Goal: Task Accomplishment & Management: Use online tool/utility

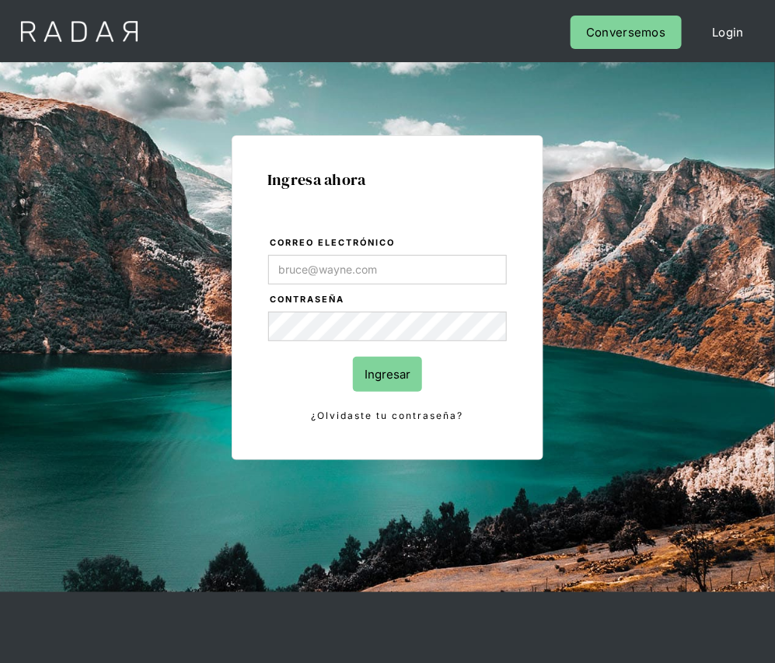
type input "[PERSON_NAME][EMAIL_ADDRESS][DOMAIN_NAME]"
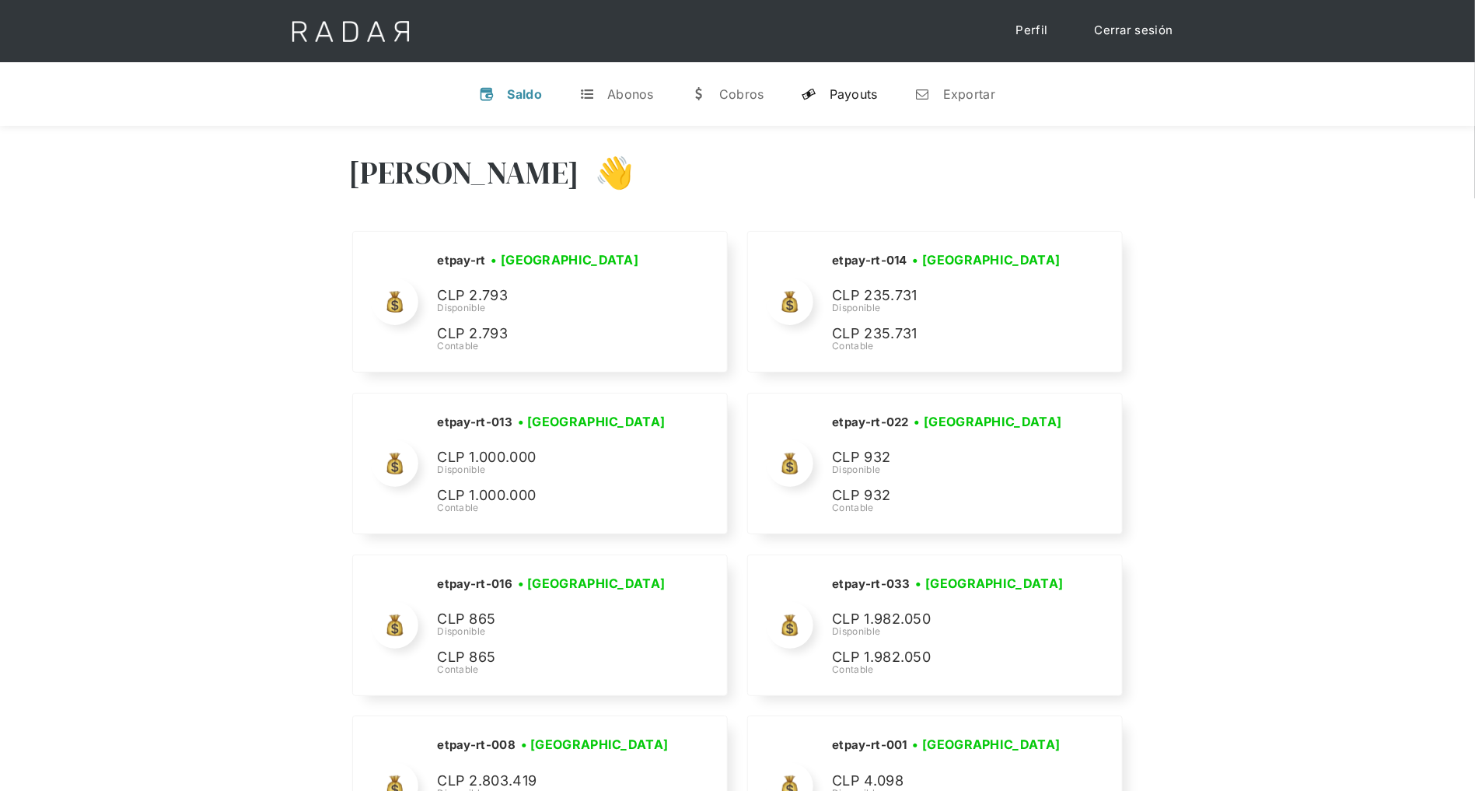
click at [774, 102] on link "y Payouts" at bounding box center [839, 94] width 101 height 40
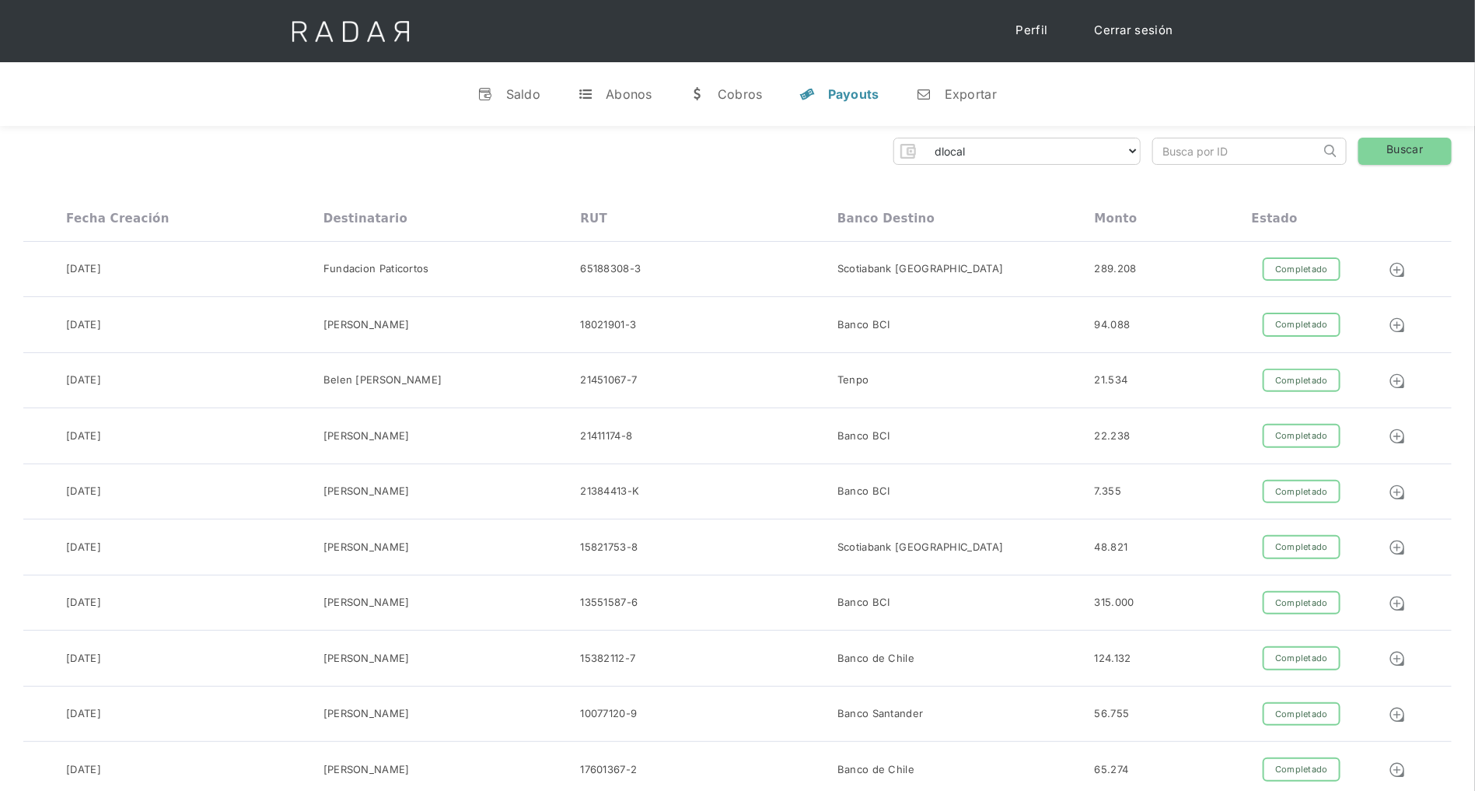
click at [774, 155] on input "search" at bounding box center [1236, 151] width 167 height 26
click at [774, 82] on link "n Exportar" at bounding box center [956, 94] width 105 height 40
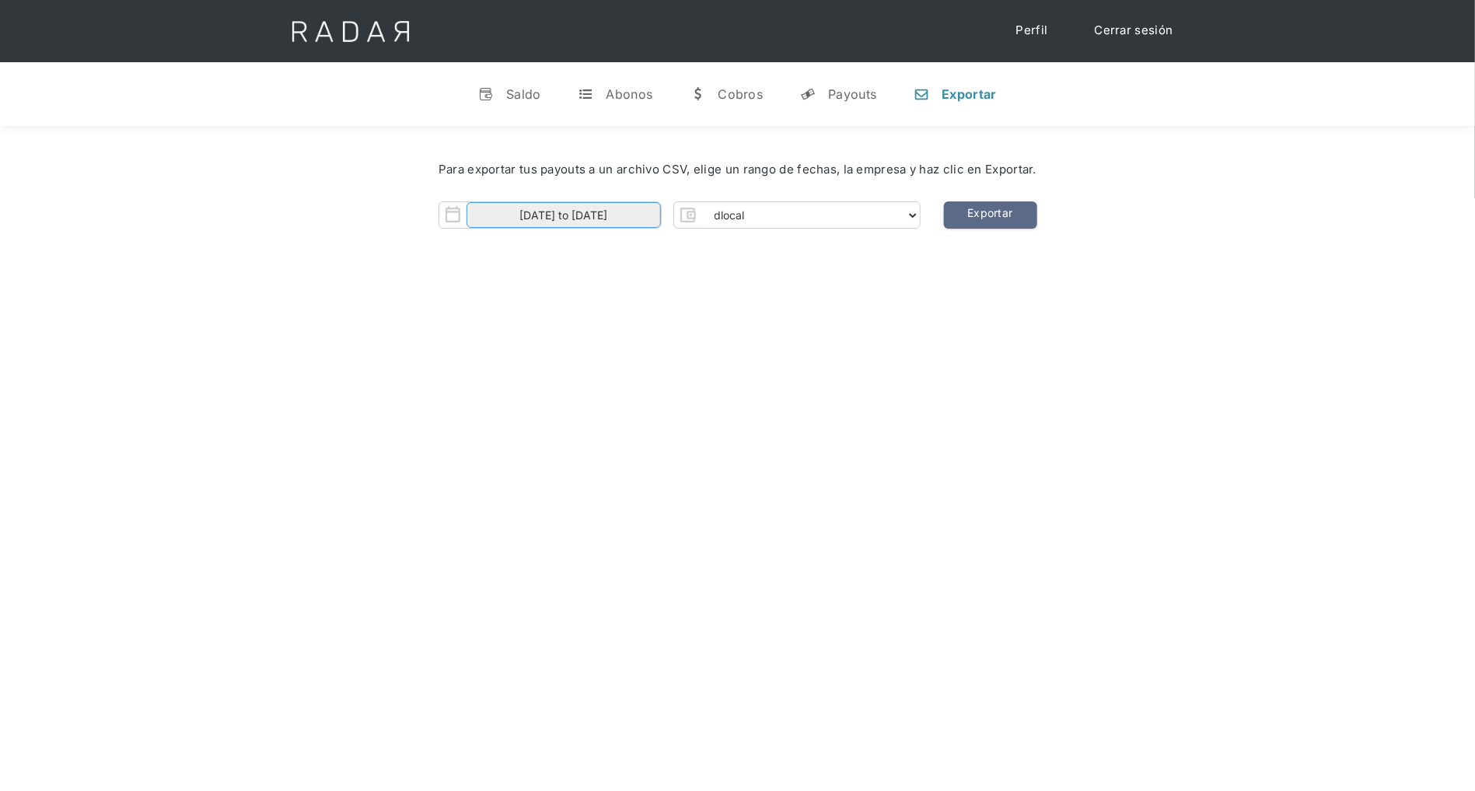
click at [626, 212] on input "[DATE] to [DATE]" at bounding box center [563, 215] width 194 height 26
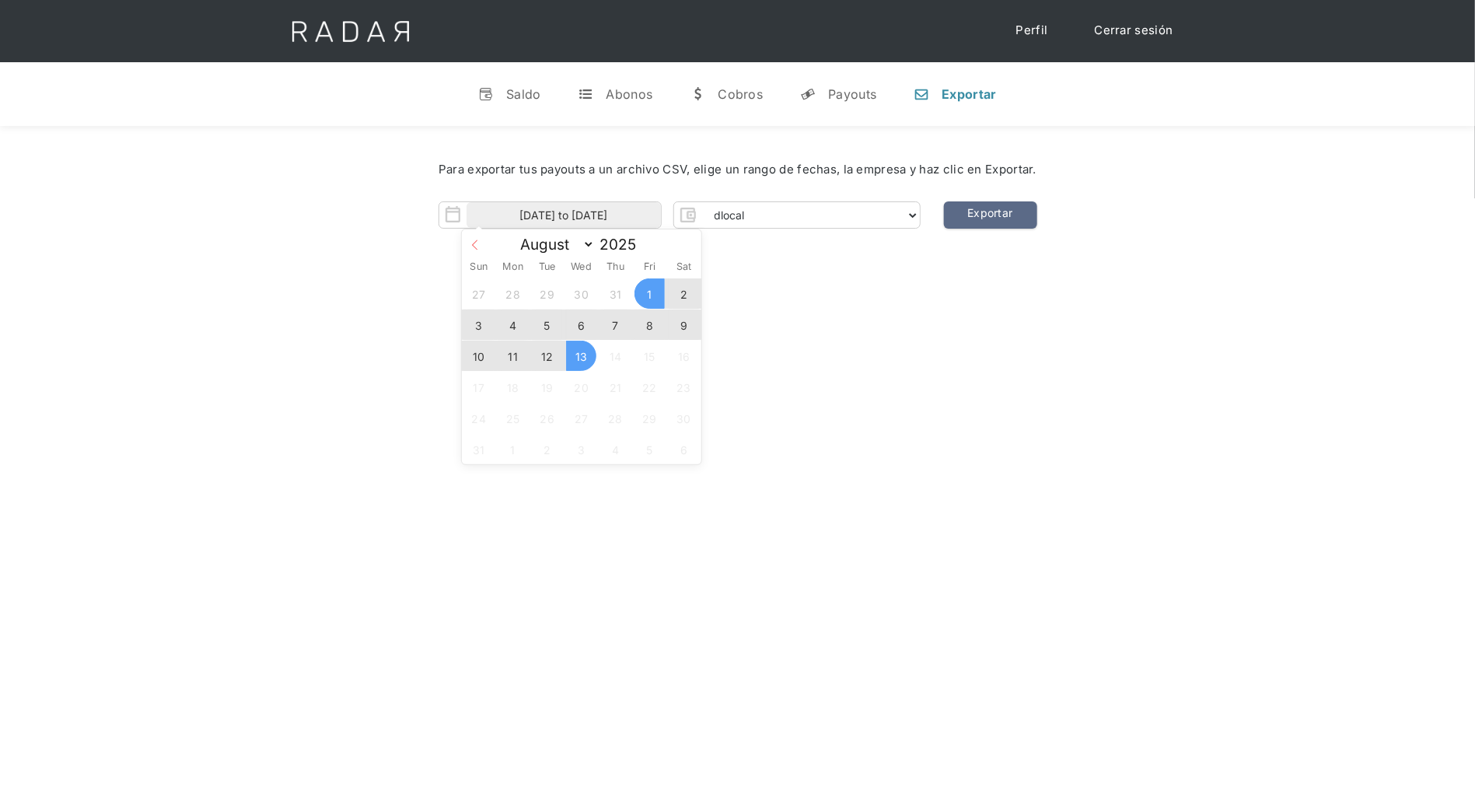
click at [469, 246] on span at bounding box center [475, 242] width 26 height 26
select select "6"
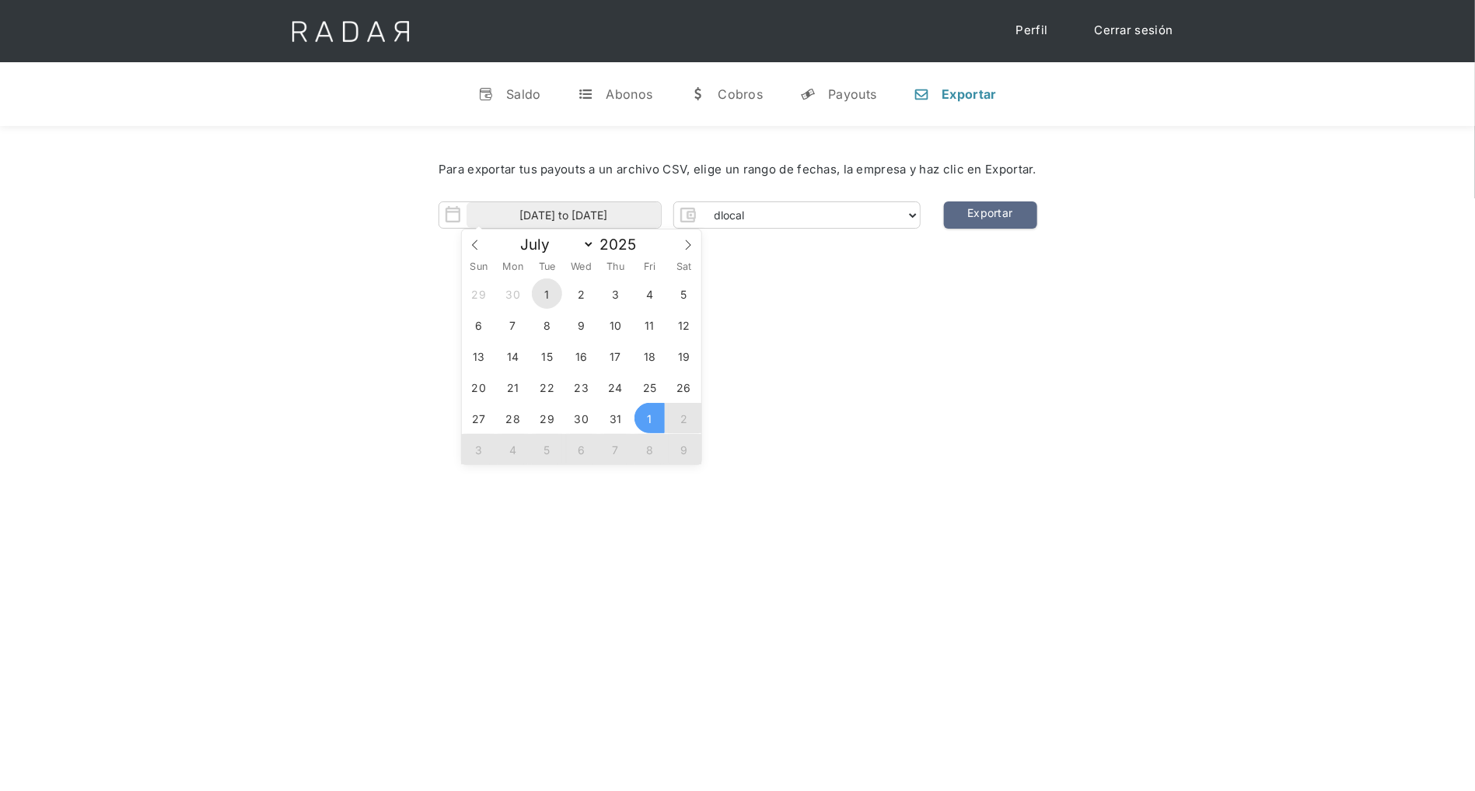
click at [540, 287] on span "1" at bounding box center [547, 293] width 30 height 30
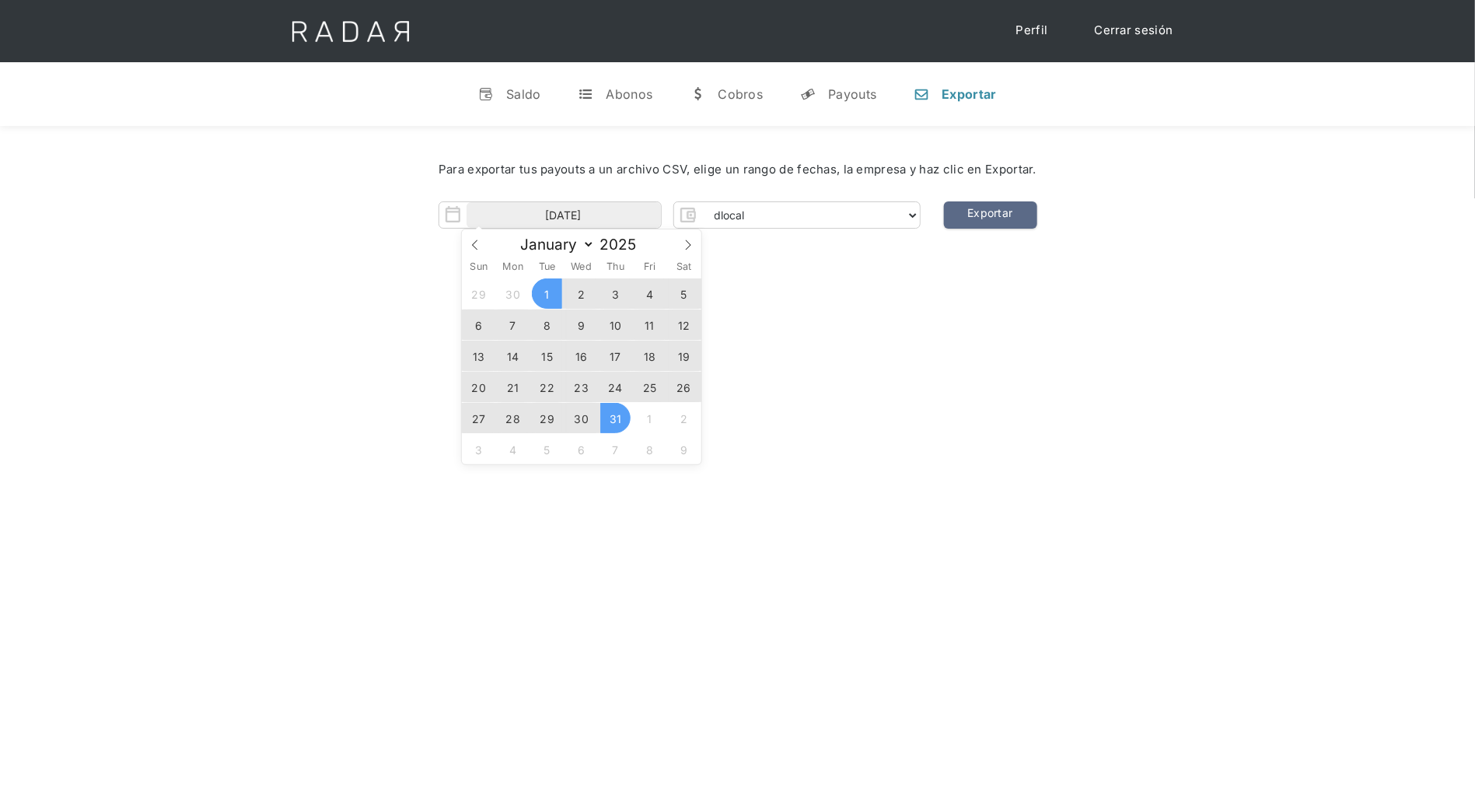
click at [621, 417] on span "31" at bounding box center [615, 418] width 30 height 30
type input "[DATE] to [DATE]"
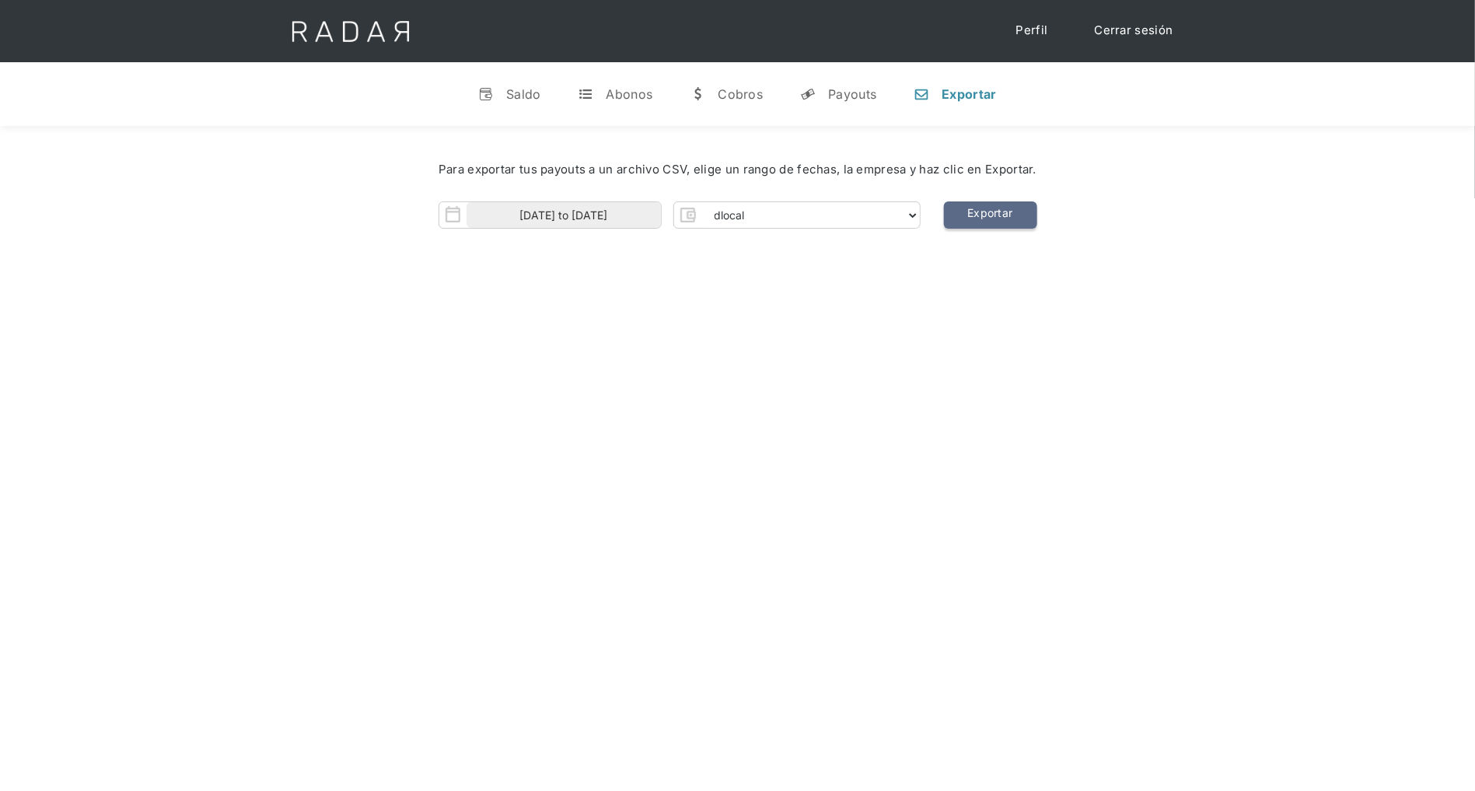
click at [774, 217] on link "Exportar" at bounding box center [990, 214] width 93 height 27
click at [732, 217] on select "dlocal demergechile fcacl2 remitee clpro [PERSON_NAME] urigol radar-cliente rad…" at bounding box center [810, 215] width 218 height 25
select select "demergechile"
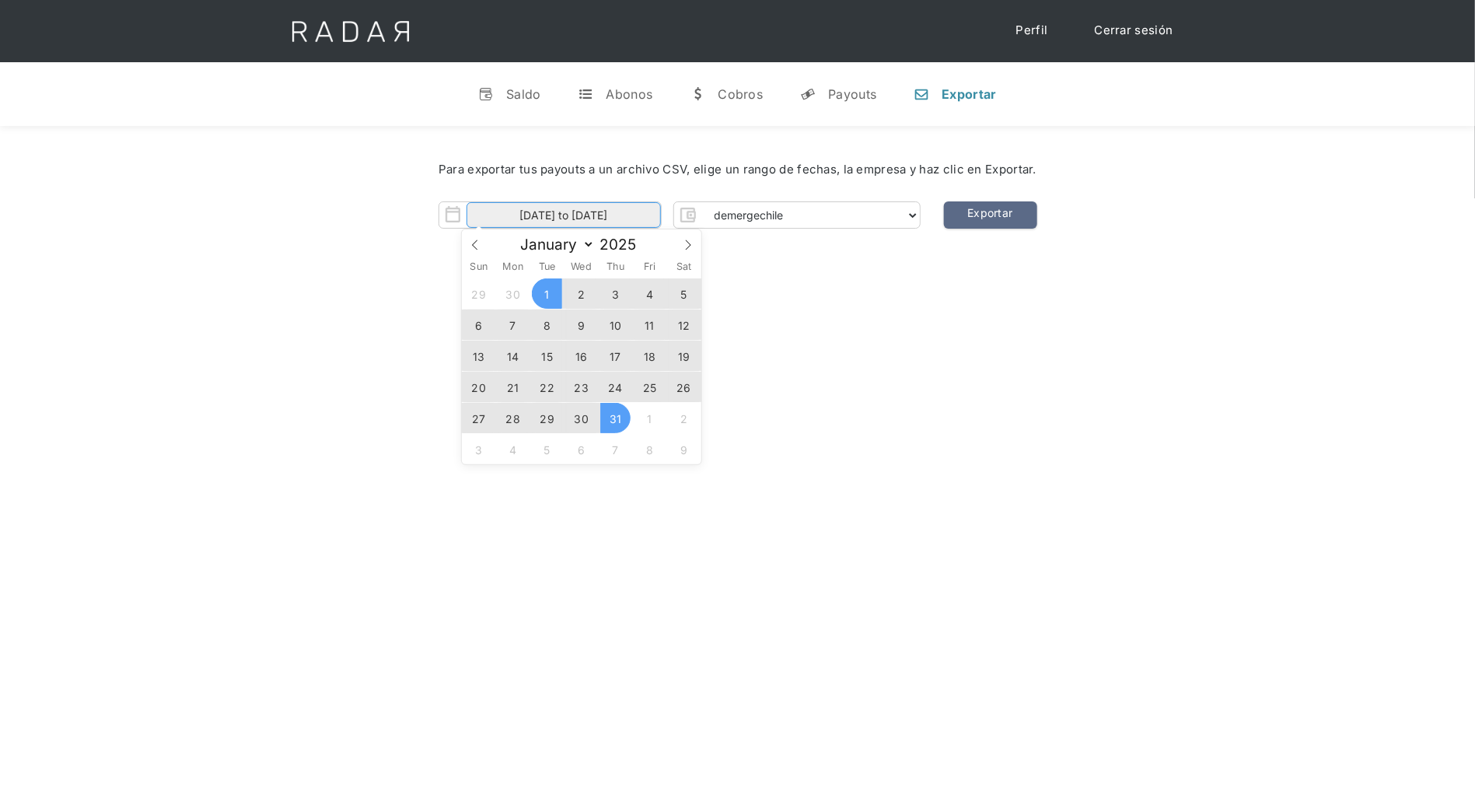
click at [613, 215] on input "[DATE] to [DATE]" at bounding box center [563, 215] width 194 height 26
click at [774, 248] on div "Para exportar tus payouts a un archivo CSV, elige un rango de fechas, la empres…" at bounding box center [737, 199] width 1475 height 146
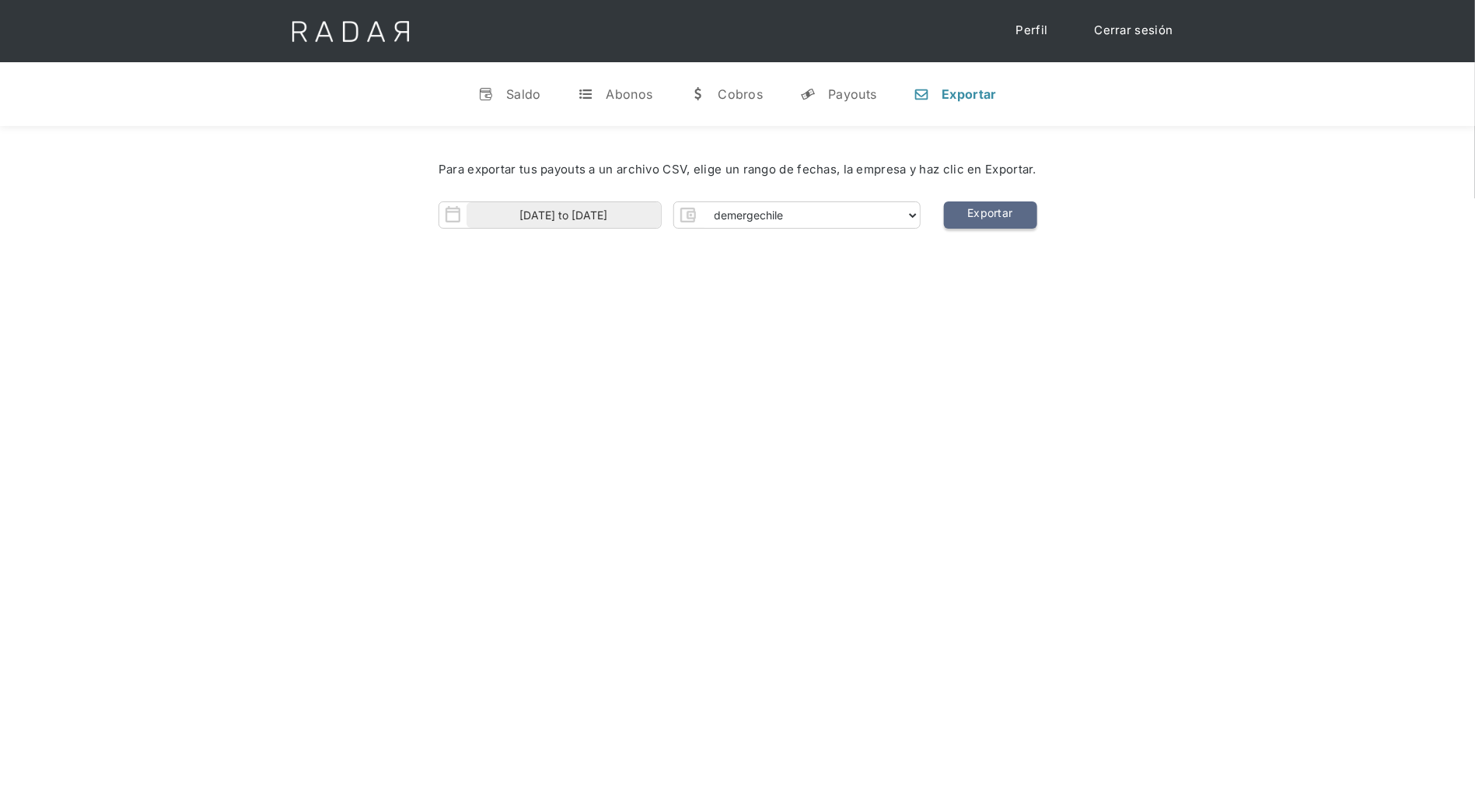
click at [774, 208] on link "Exportar" at bounding box center [990, 214] width 93 height 27
